Goal: Communication & Community: Answer question/provide support

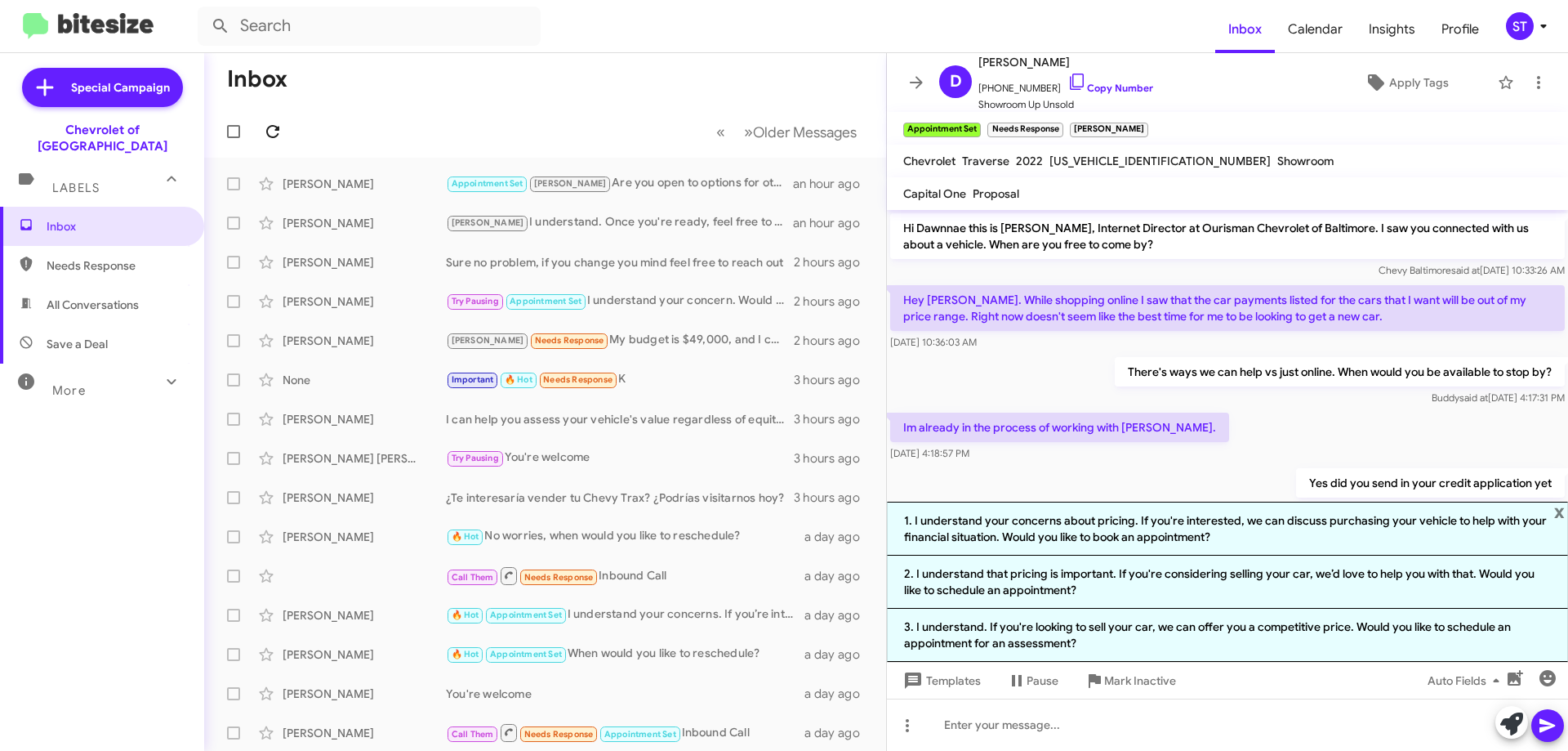
scroll to position [780, 0]
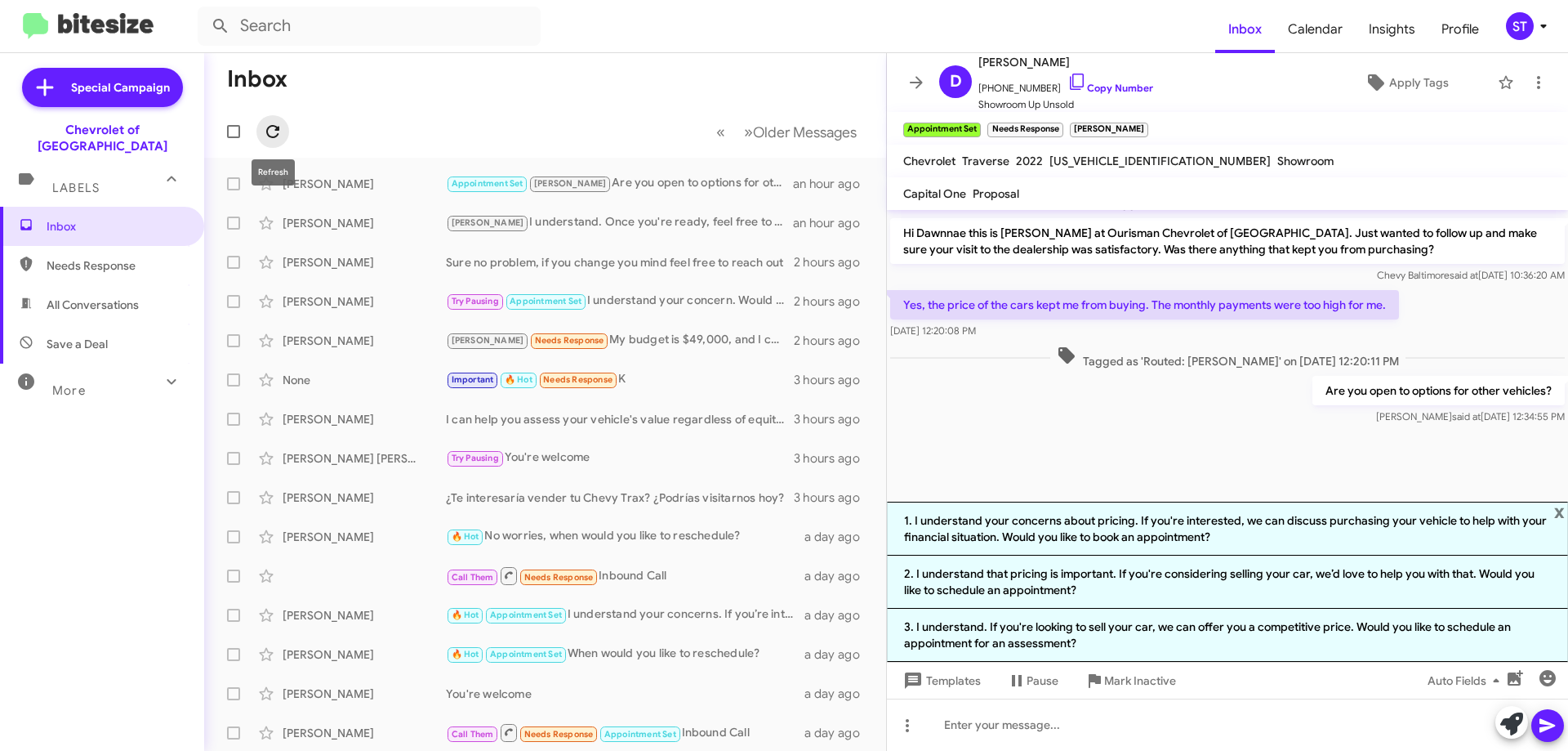
click at [280, 137] on icon at bounding box center [273, 131] width 20 height 20
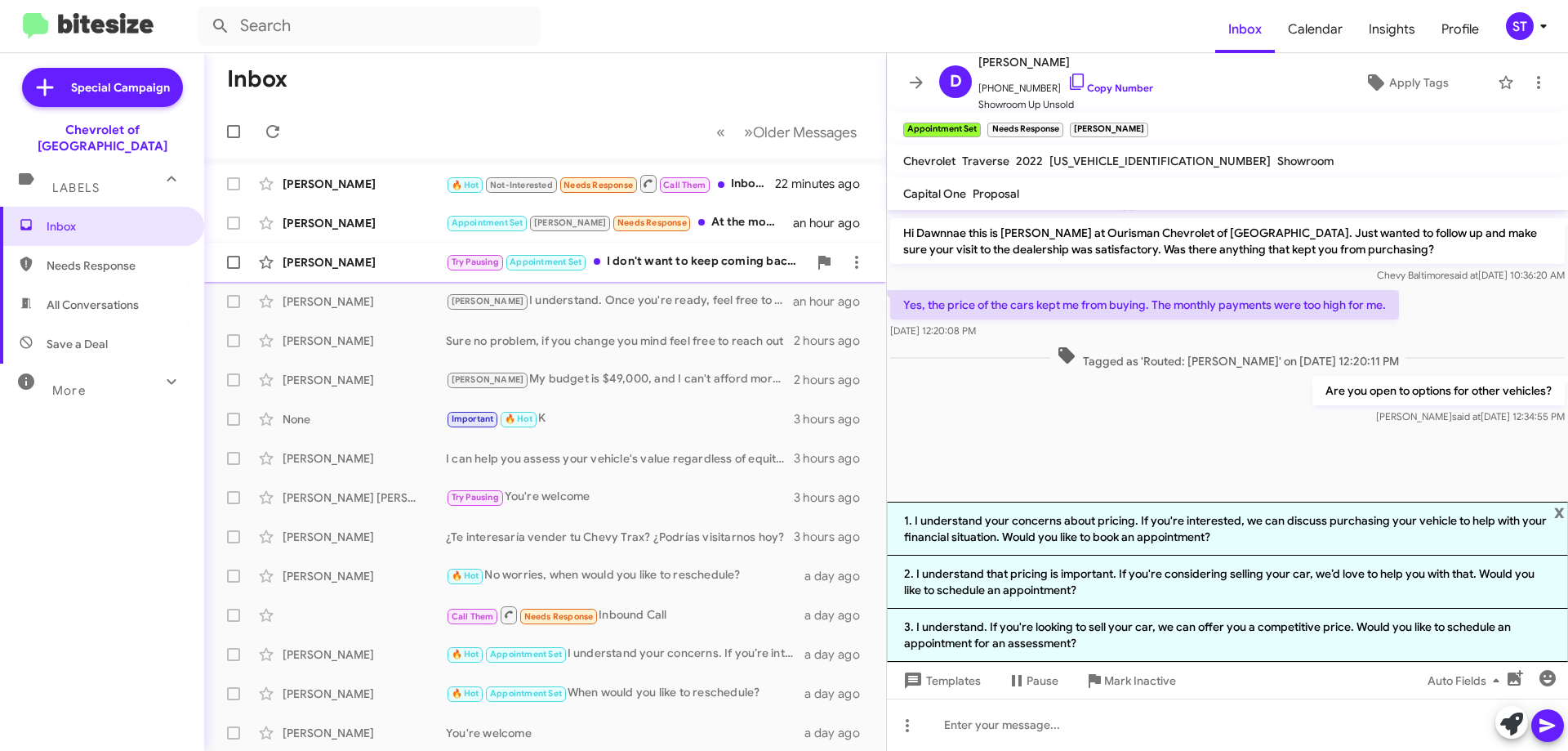
click at [394, 261] on div "[PERSON_NAME]" at bounding box center [364, 261] width 163 height 16
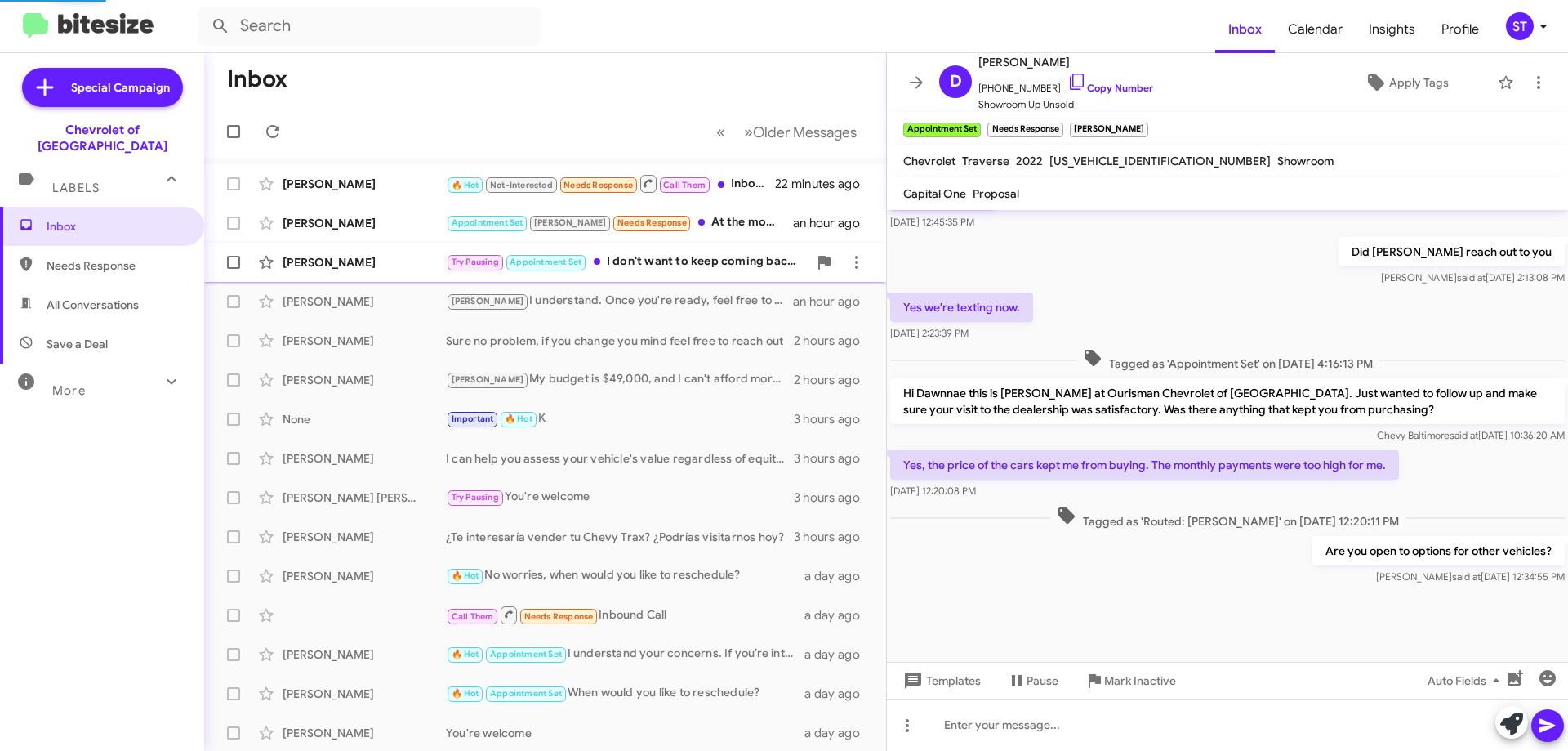
scroll to position [497, 0]
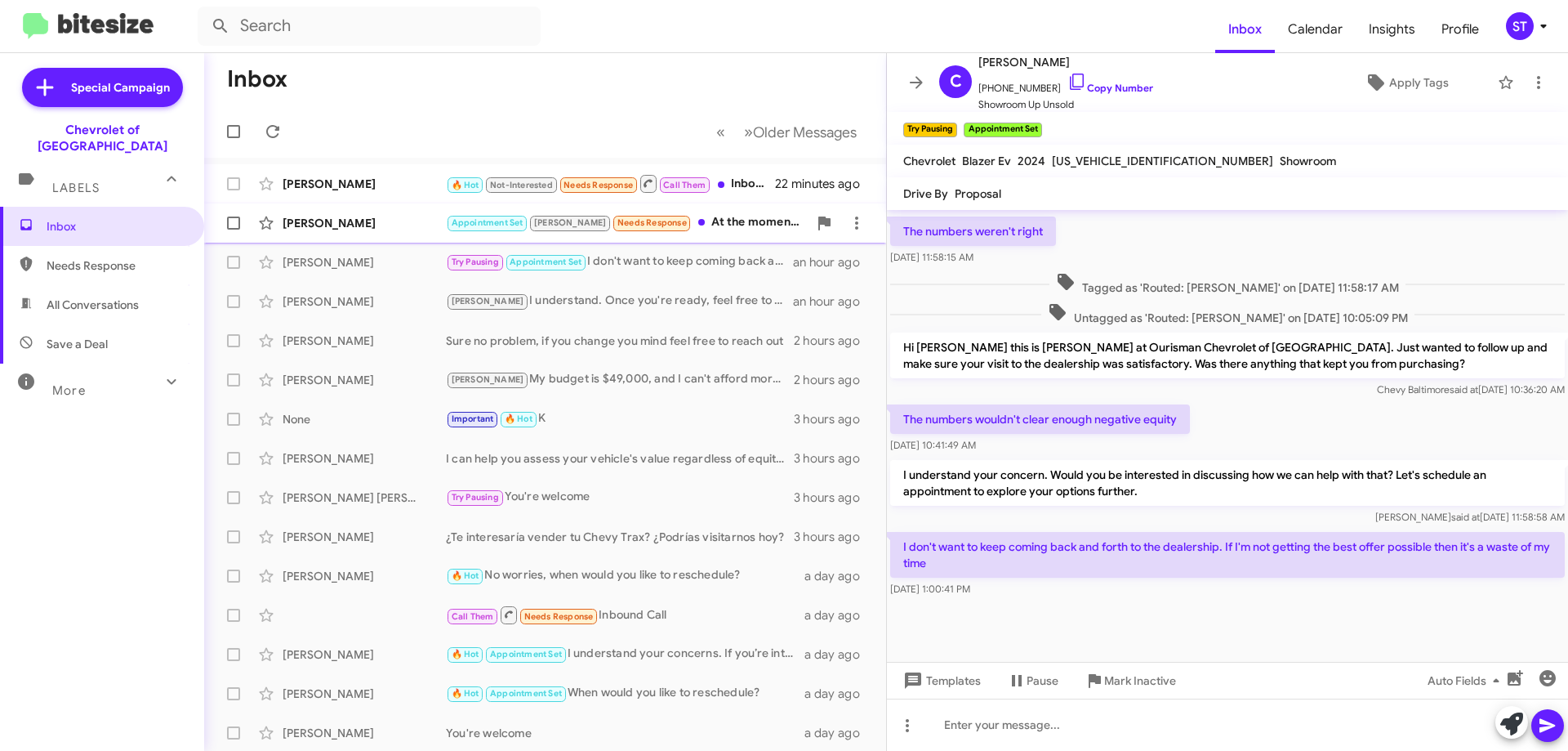
click at [399, 212] on div "[PERSON_NAME] Appointment Set [PERSON_NAME] Needs Response At the moment... I'm…" at bounding box center [545, 222] width 656 height 32
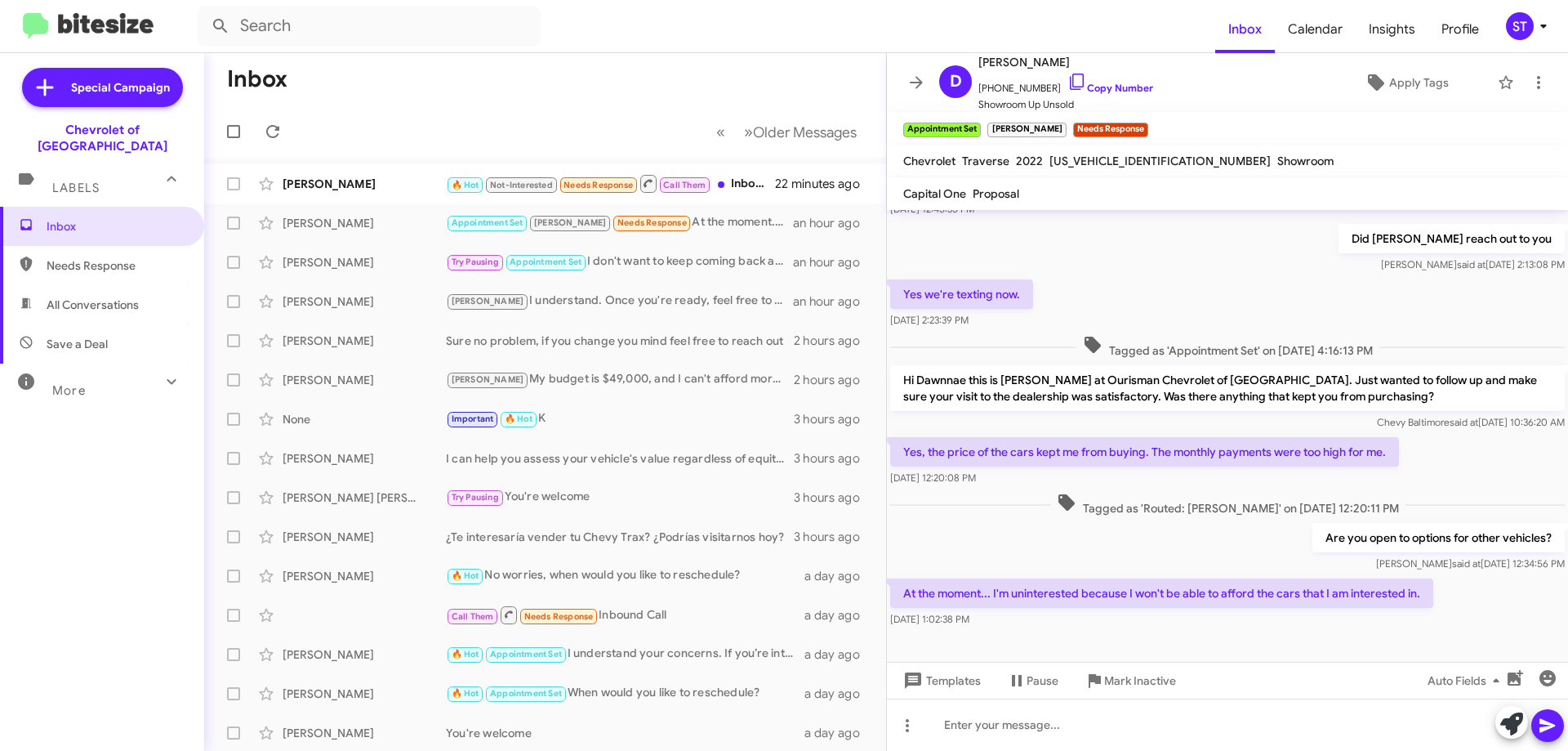
scroll to position [680, 0]
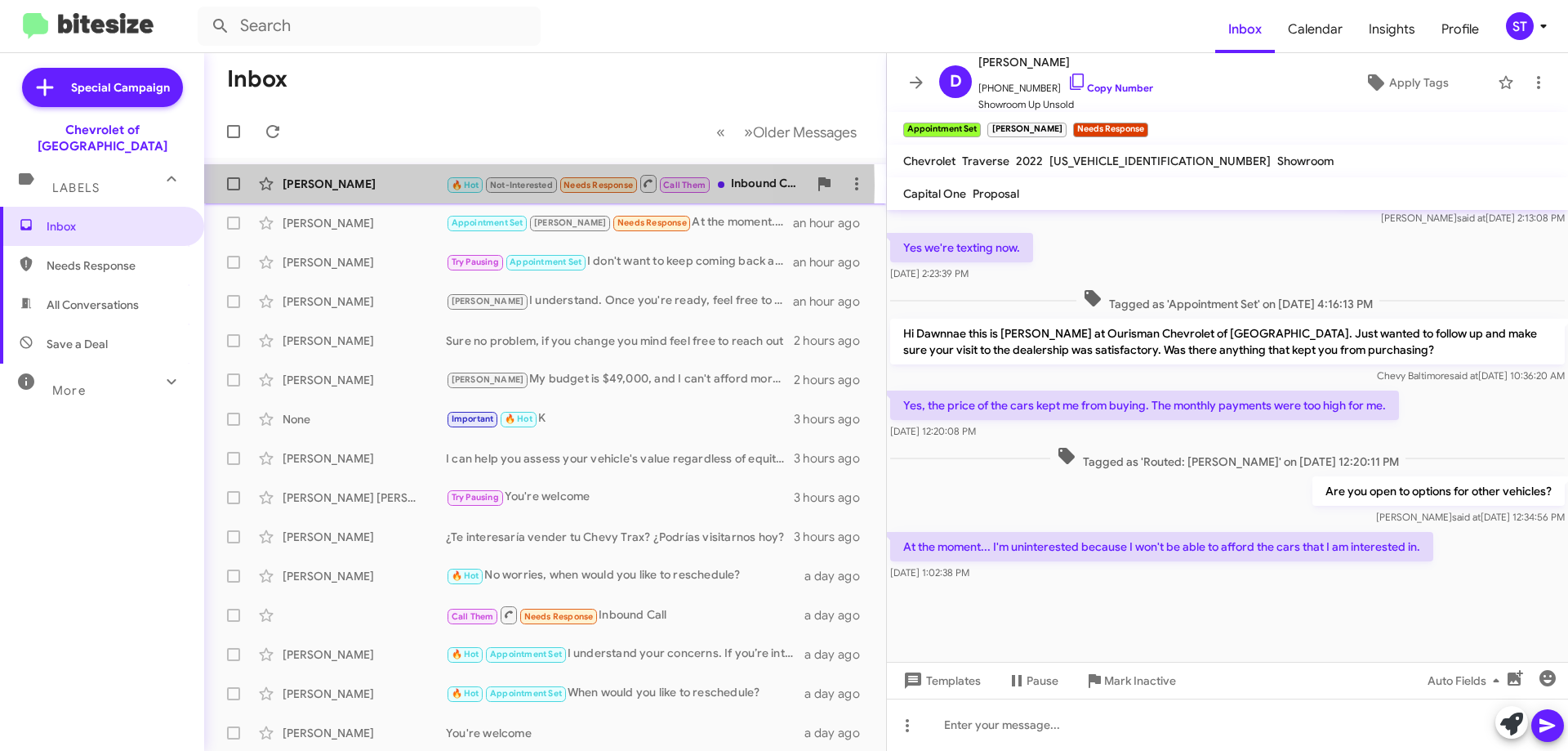
click at [409, 185] on div "[PERSON_NAME]" at bounding box center [364, 183] width 163 height 16
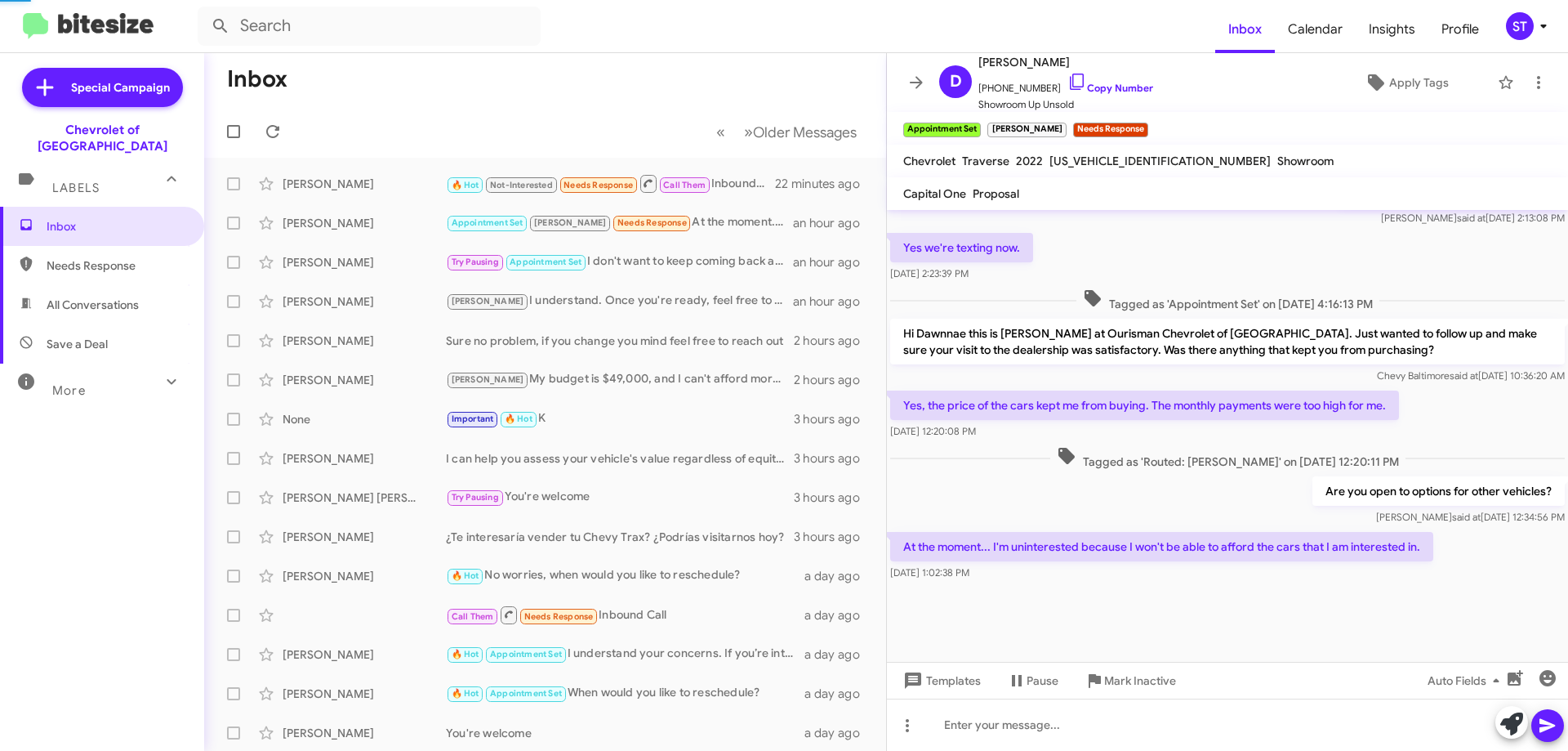
scroll to position [252, 0]
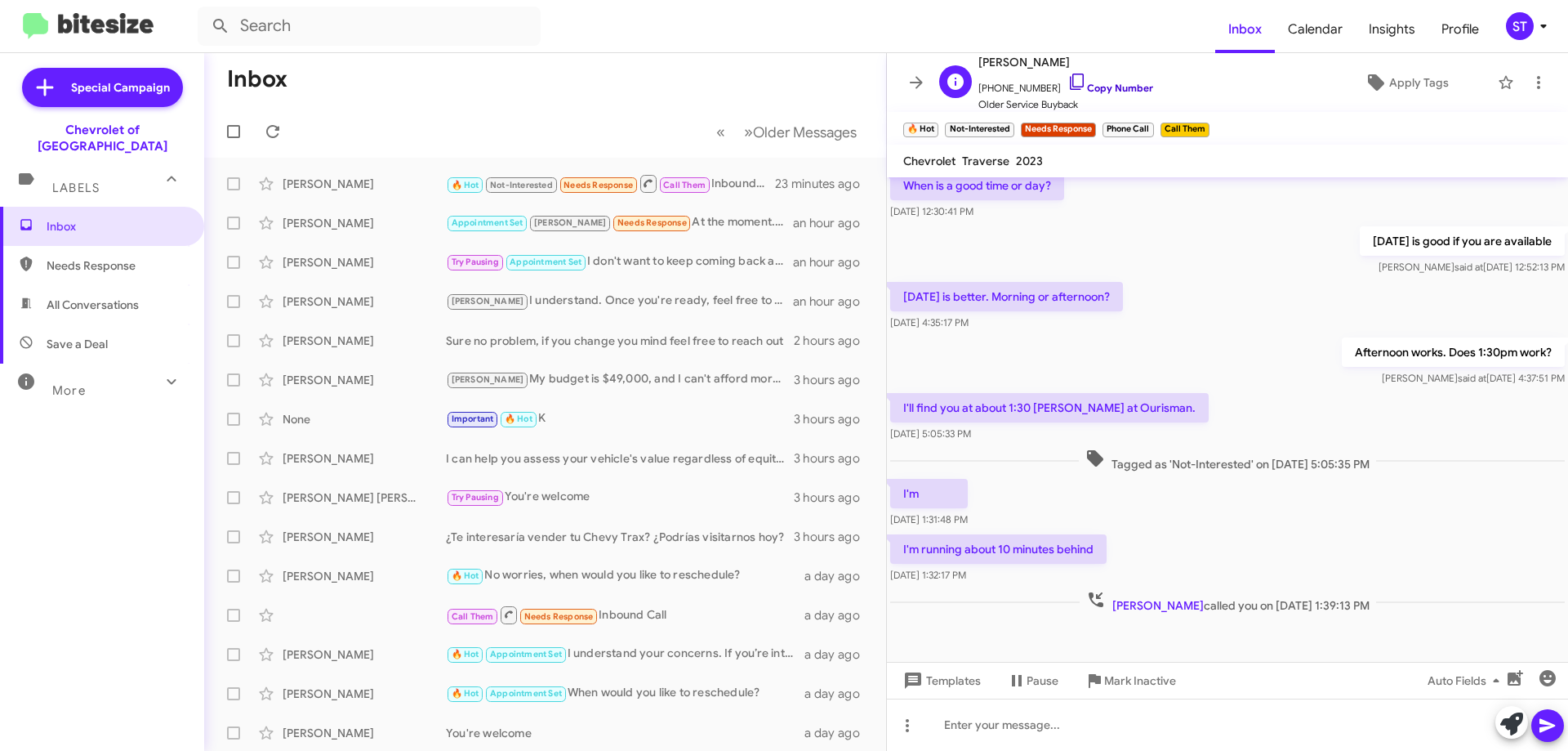
click at [1067, 83] on icon at bounding box center [1077, 82] width 20 height 20
click at [275, 137] on icon at bounding box center [273, 132] width 13 height 13
click at [415, 101] on mat-toolbar-row "Inbox" at bounding box center [545, 79] width 682 height 52
